Goal: Task Accomplishment & Management: Complete application form

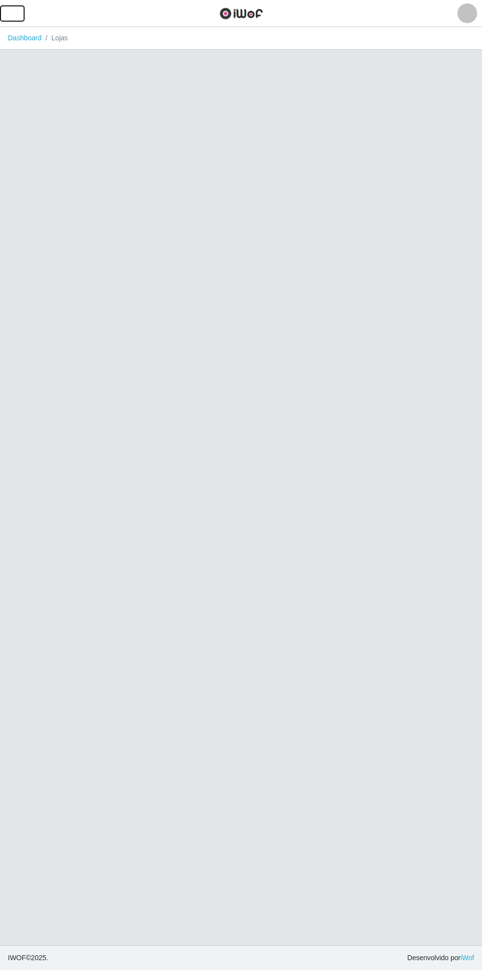
click at [12, 13] on span "button" at bounding box center [12, 13] width 13 height 11
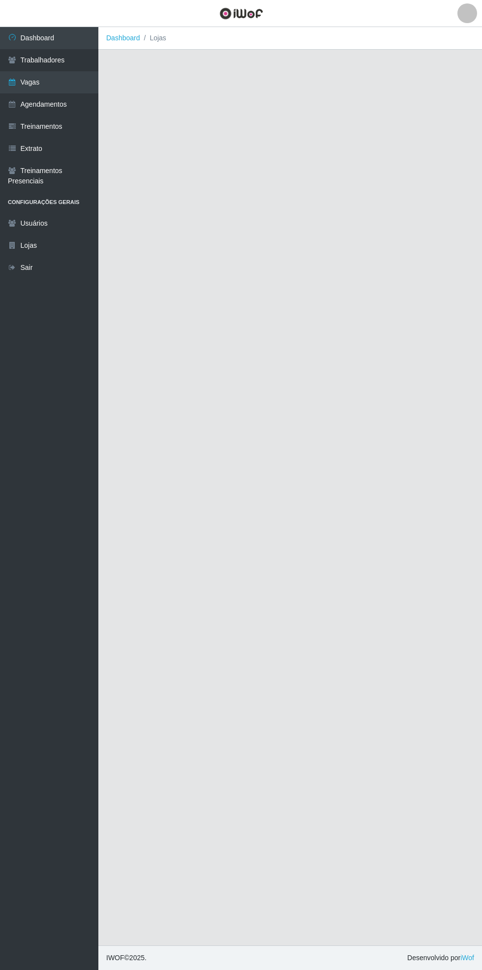
click at [70, 75] on link "Vagas" at bounding box center [49, 82] width 98 height 22
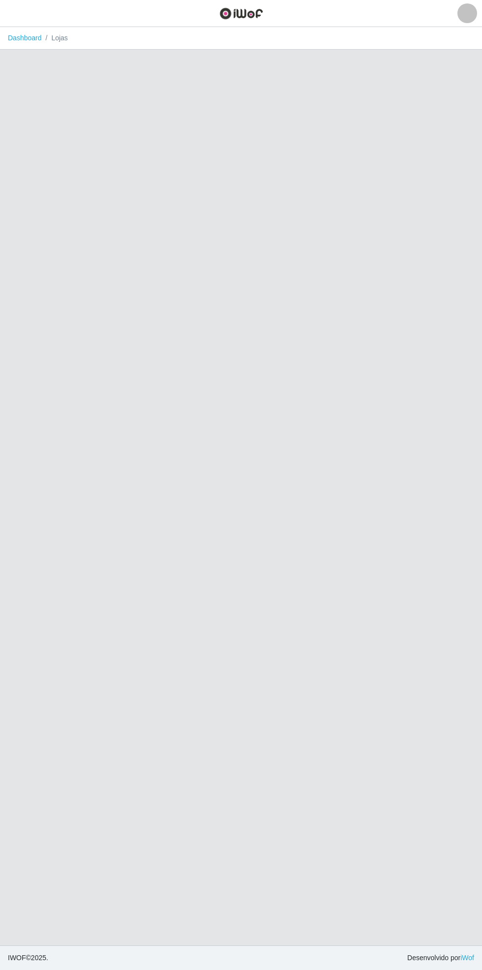
click at [70, 110] on main "Dashboard Lojas" at bounding box center [241, 486] width 482 height 918
click at [10, 15] on span "button" at bounding box center [12, 13] width 13 height 11
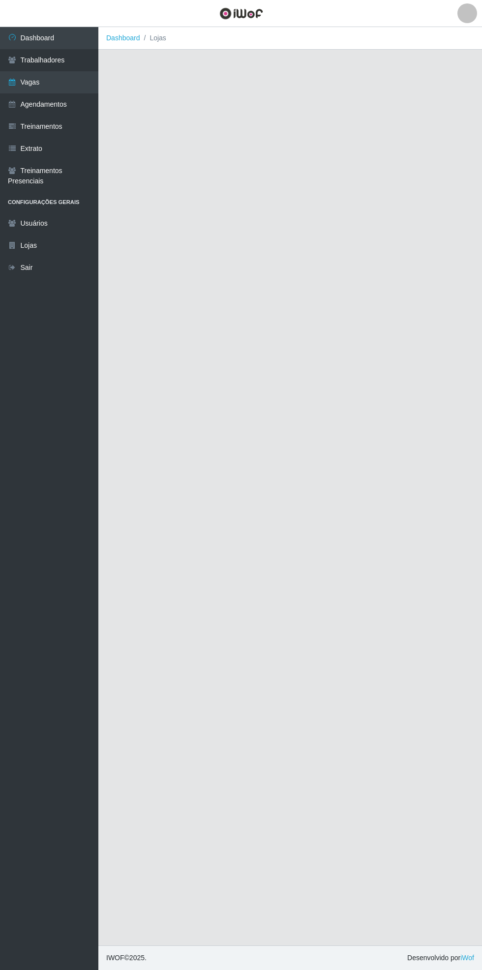
click at [72, 74] on link "Vagas" at bounding box center [49, 82] width 98 height 22
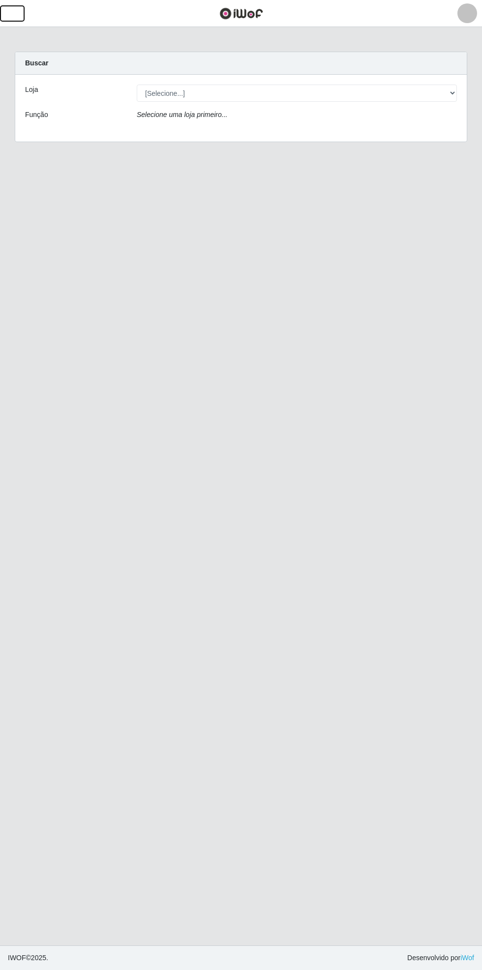
click at [19, 13] on button "button" at bounding box center [12, 13] width 25 height 16
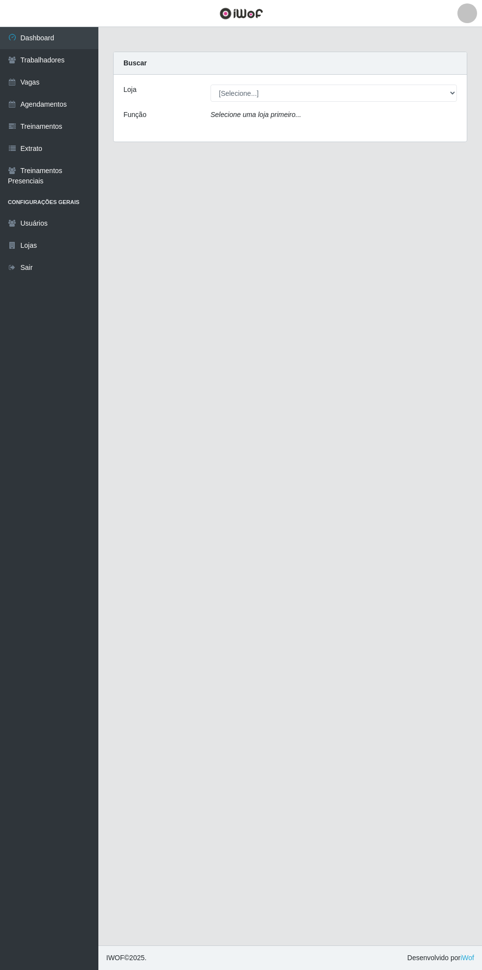
click at [65, 76] on link "Vagas" at bounding box center [49, 82] width 98 height 22
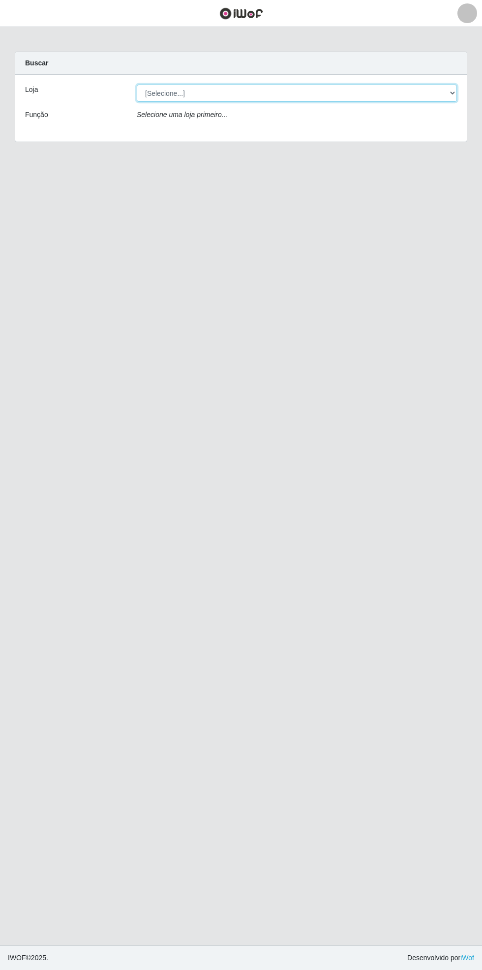
click at [454, 93] on select "[Selecione...] Bemais Supermercados - [GEOGRAPHIC_DATA]" at bounding box center [297, 93] width 320 height 17
select select "250"
click at [137, 85] on select "[Selecione...] Bemais Supermercados - [GEOGRAPHIC_DATA]" at bounding box center [297, 93] width 320 height 17
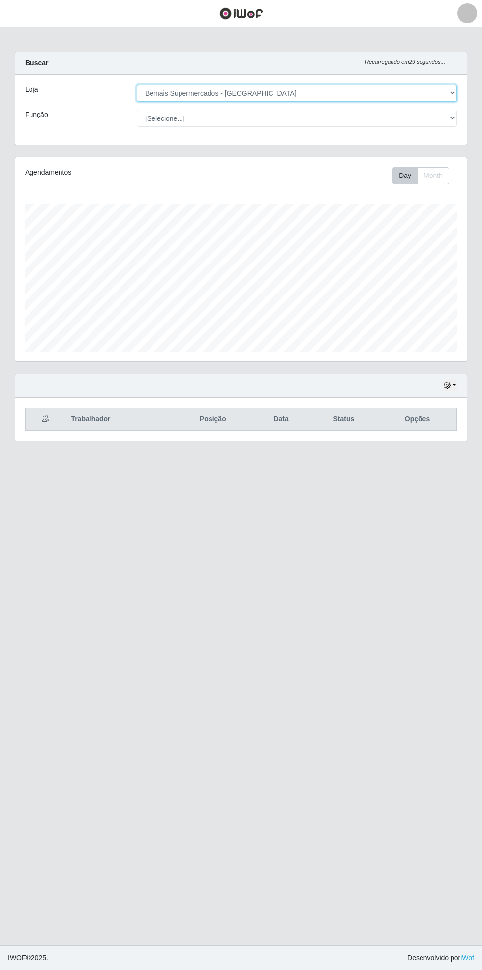
scroll to position [203, 451]
click at [449, 380] on button "button" at bounding box center [450, 385] width 14 height 11
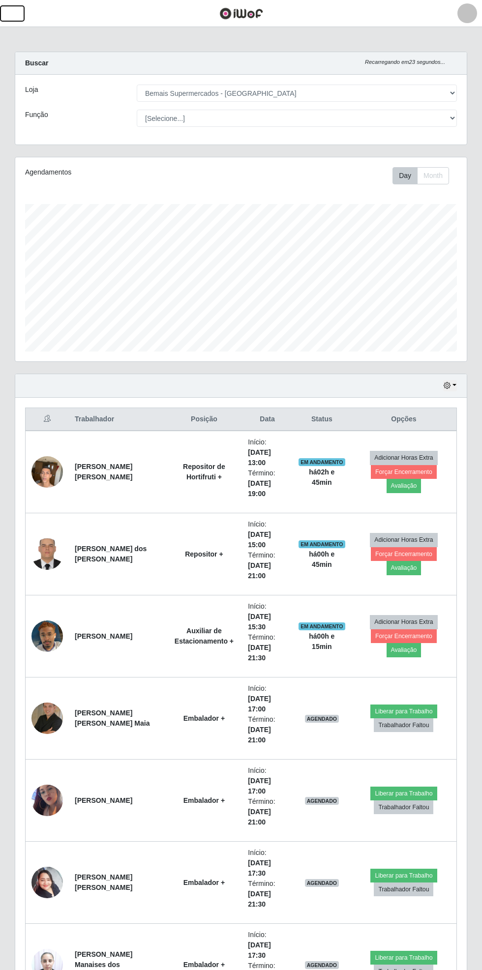
click at [14, 13] on span "button" at bounding box center [12, 13] width 13 height 11
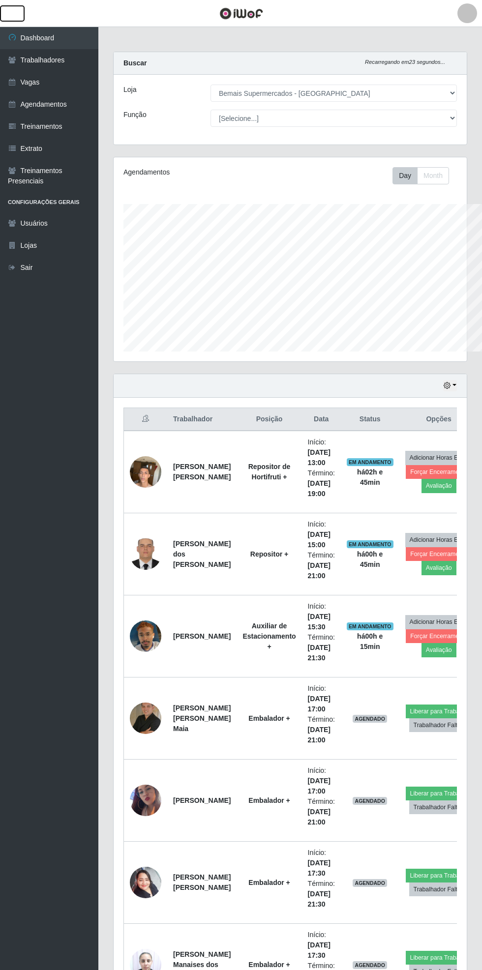
scroll to position [491184, 491034]
click at [49, 79] on link "Vagas" at bounding box center [49, 82] width 98 height 22
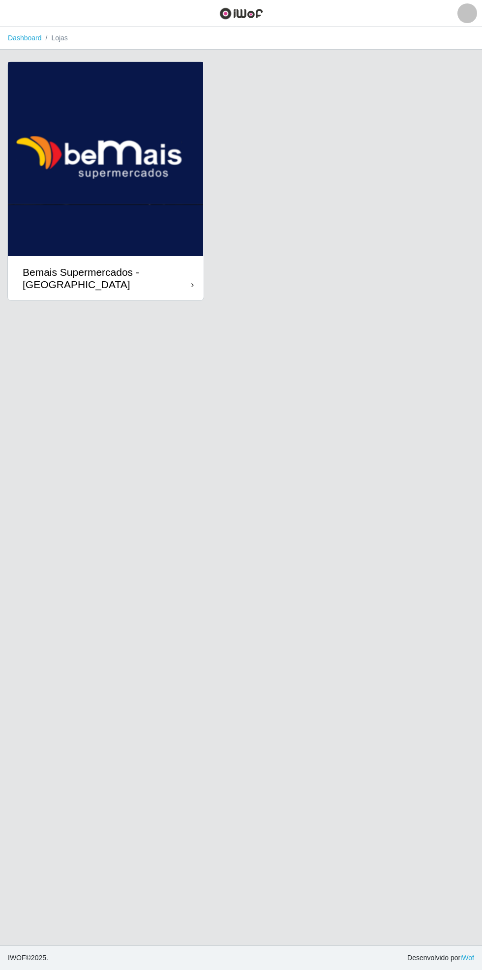
click at [192, 280] on div "Bemais Supermercados - [GEOGRAPHIC_DATA]" at bounding box center [106, 278] width 196 height 44
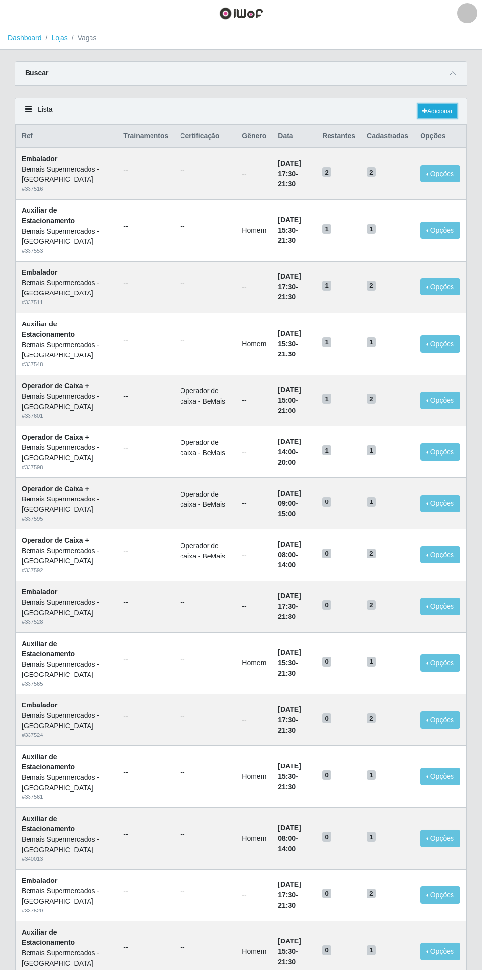
click at [440, 110] on link "Adicionar" at bounding box center [437, 111] width 39 height 14
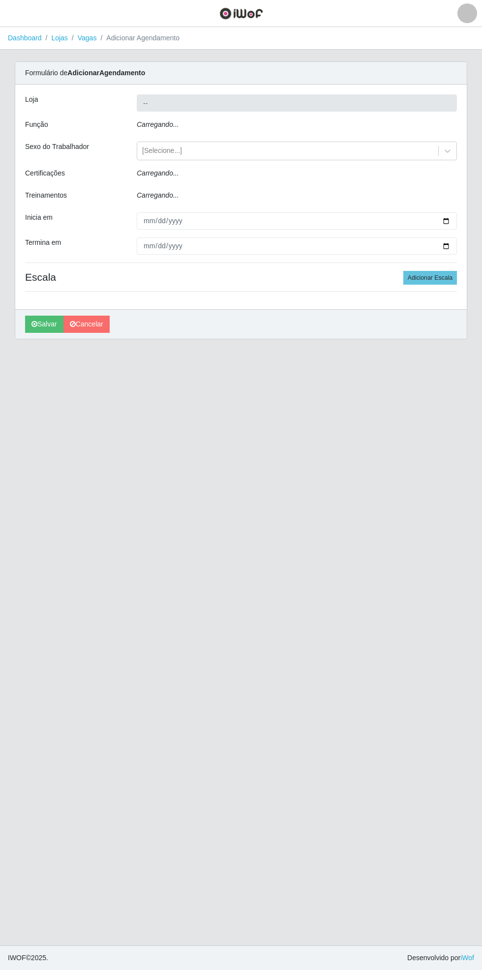
type input "Bemais Supermercados - [GEOGRAPHIC_DATA]"
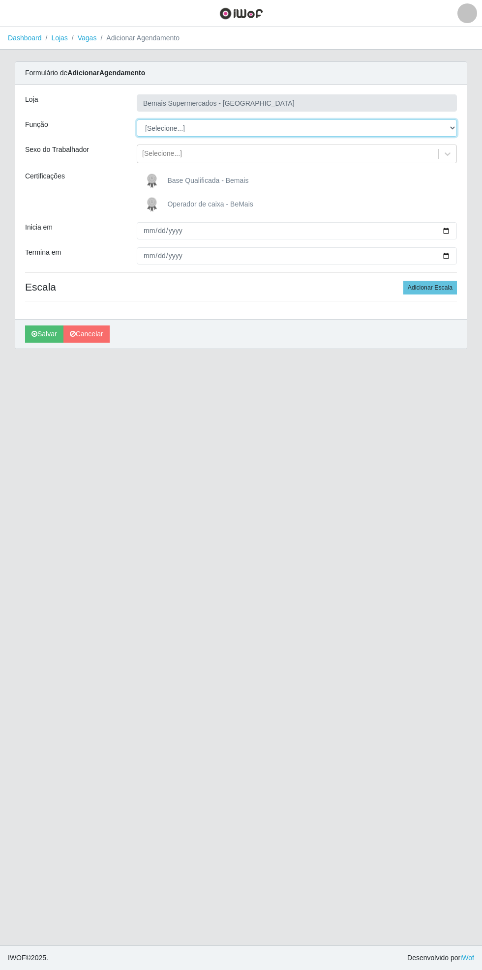
click at [451, 128] on select "[Selecione...] ASG ASG + ASG ++ Auxiliar de Estacionamento Auxiliar de Estacion…" at bounding box center [297, 127] width 320 height 17
select select "119"
click at [137, 119] on select "[Selecione...] ASG ASG + ASG ++ Auxiliar de Estacionamento Auxiliar de Estacion…" at bounding box center [297, 127] width 320 height 17
click at [237, 180] on span "Base Qualificada - Bemais" at bounding box center [207, 180] width 81 height 8
click at [0, 0] on input "Base Qualificada - Bemais" at bounding box center [0, 0] width 0 height 0
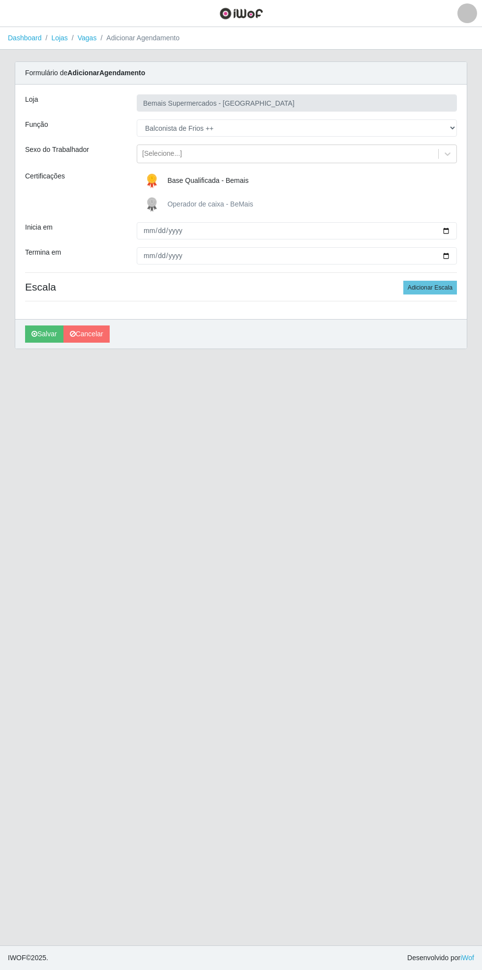
click at [469, 228] on div "Carregando... Formulário de Adicionar Agendamento Loja Bemais Supermercados - C…" at bounding box center [240, 210] width 467 height 299
click at [454, 229] on input "Inicia em" at bounding box center [297, 230] width 320 height 17
type input "[DATE]"
click at [454, 256] on input "Termina em" at bounding box center [297, 255] width 320 height 17
type input "[DATE]"
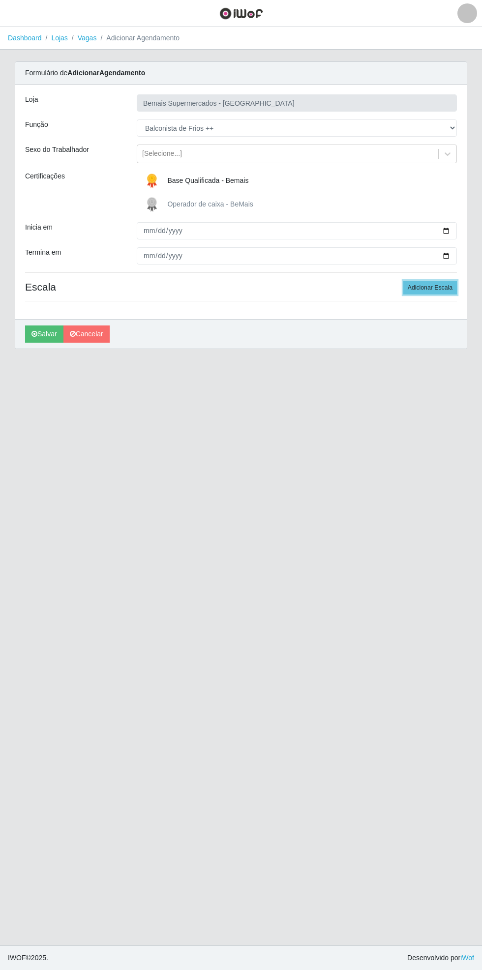
click at [440, 285] on button "Adicionar Escala" at bounding box center [430, 288] width 54 height 14
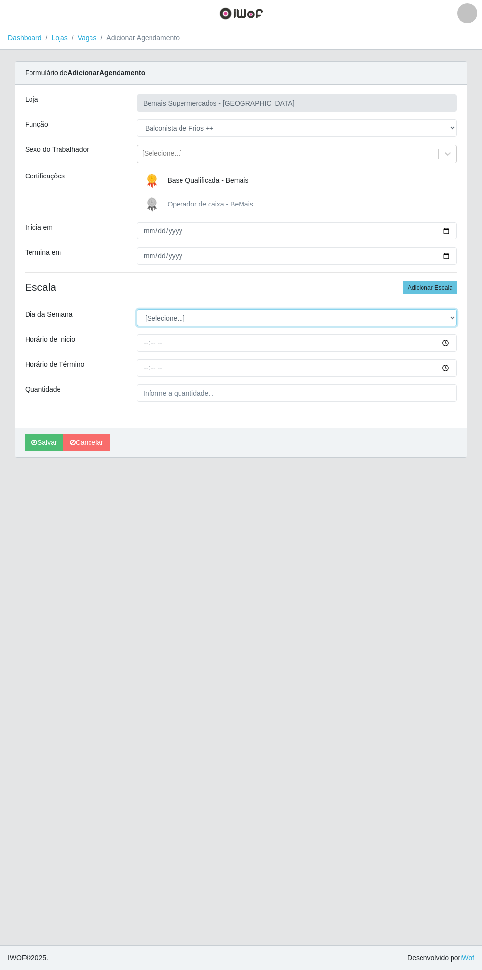
click at [456, 315] on select "[Selecione...] Segunda Terça Quarta Quinta Sexta Sábado Domingo" at bounding box center [297, 317] width 320 height 17
select select "0"
click at [137, 309] on select "[Selecione...] Segunda Terça Quarta Quinta Sexta Sábado Domingo" at bounding box center [297, 317] width 320 height 17
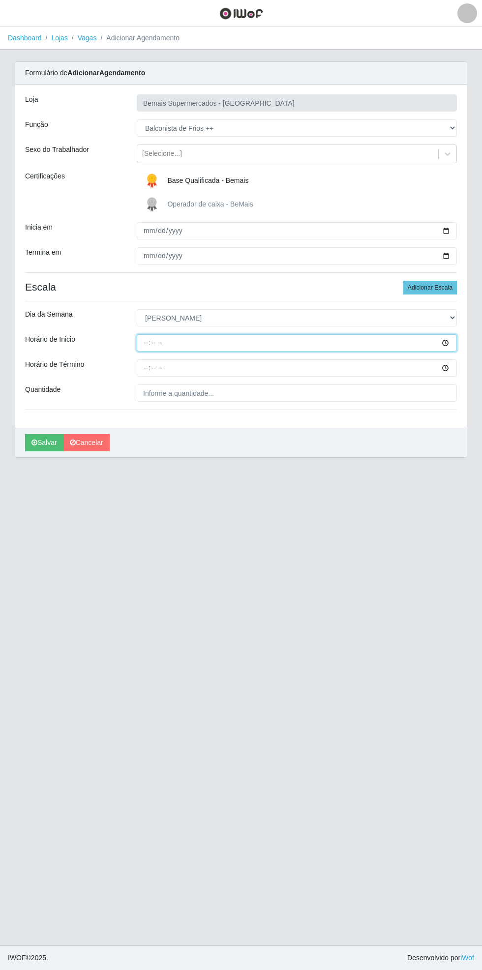
click at [454, 340] on input "Horário de Inicio" at bounding box center [297, 342] width 320 height 17
type input "09:00"
click at [452, 371] on input "Horário de Término" at bounding box center [297, 367] width 320 height 17
type input "15:00"
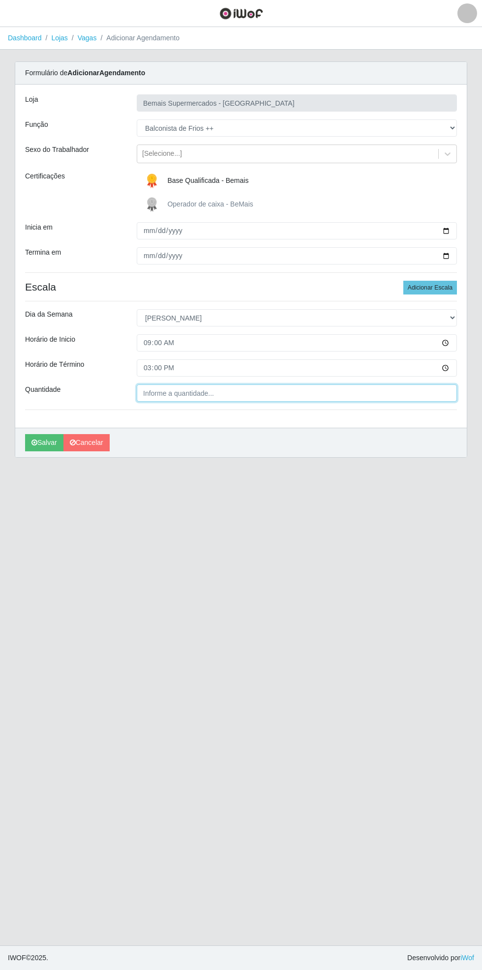
click at [438, 394] on input "Quantidade" at bounding box center [297, 392] width 320 height 17
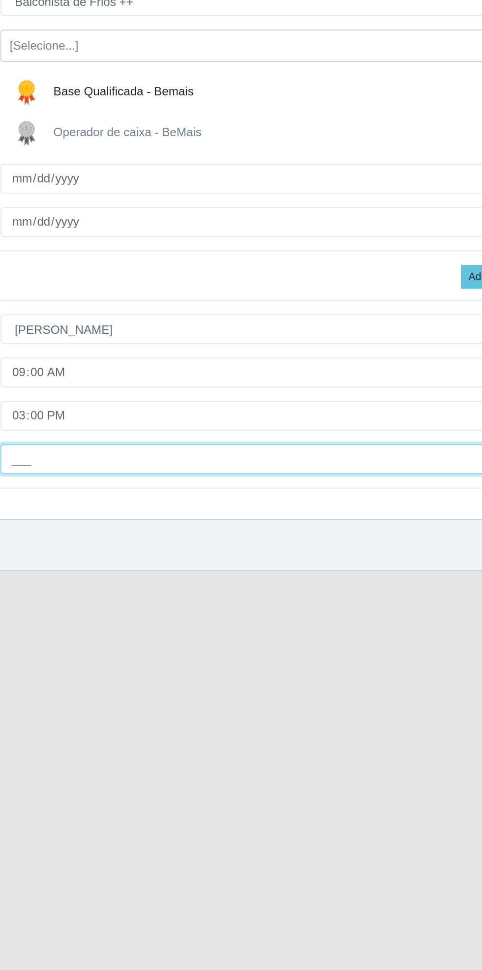
type input "1__"
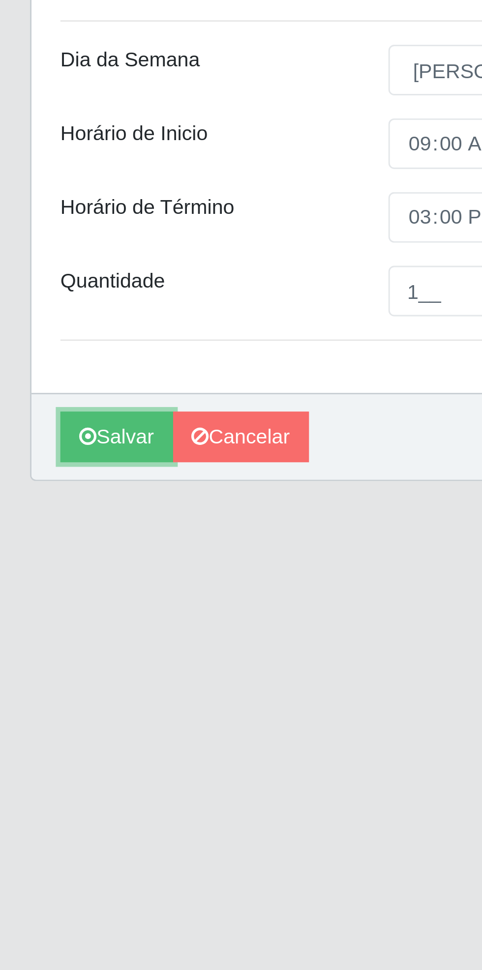
click at [45, 441] on button "Salvar" at bounding box center [44, 442] width 38 height 17
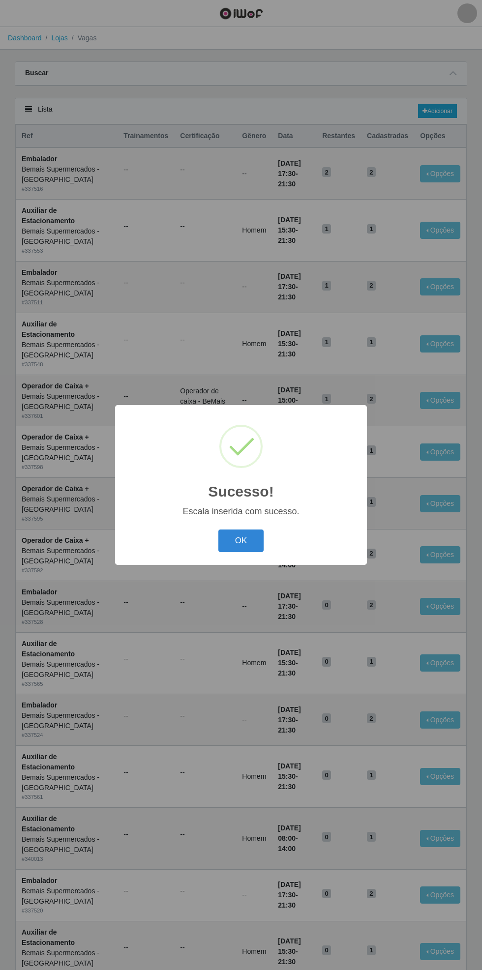
click at [245, 543] on button "OK" at bounding box center [241, 540] width 46 height 23
